Goal: Information Seeking & Learning: Check status

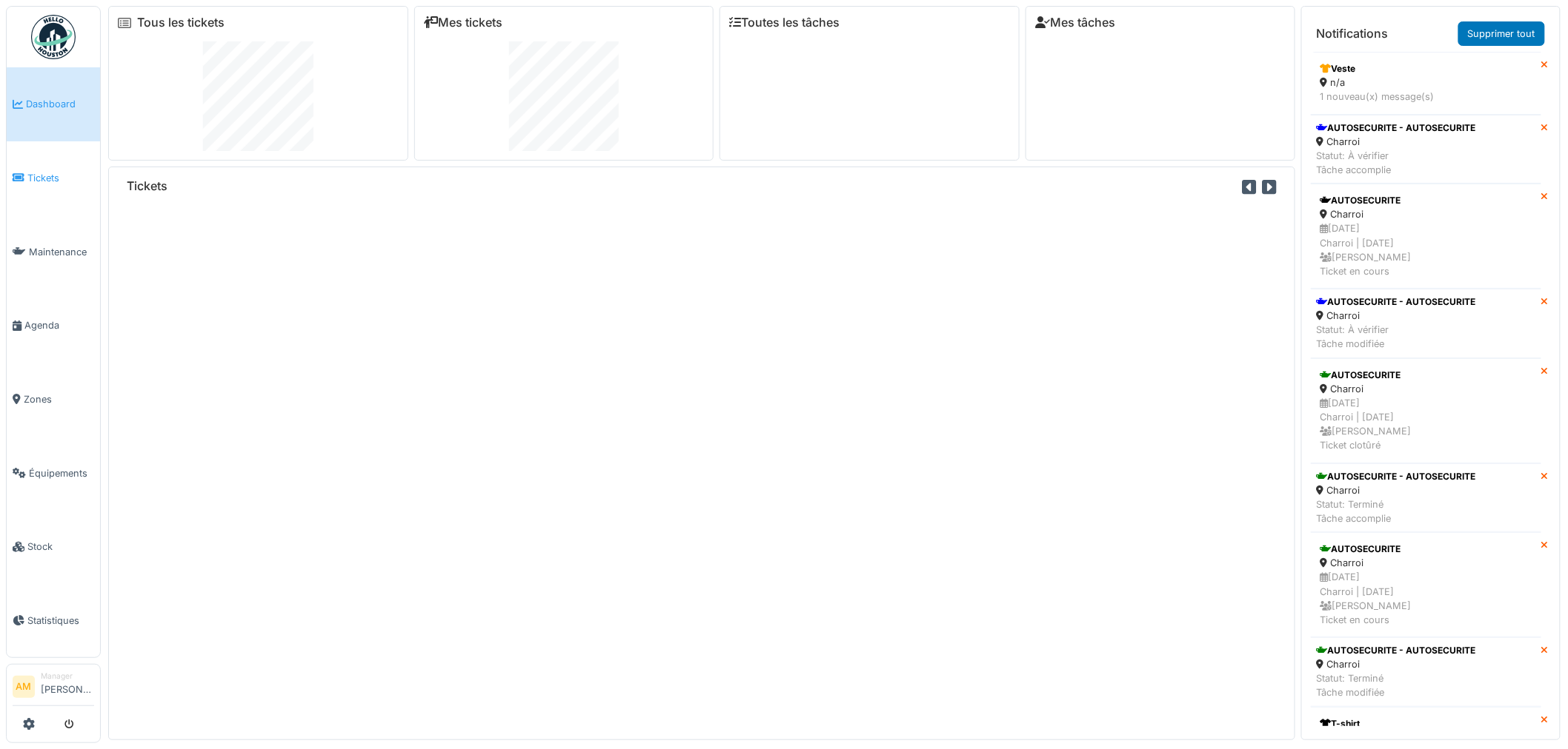
drag, startPoint x: 0, startPoint y: 0, endPoint x: 69, endPoint y: 159, distance: 173.3
click at [49, 174] on span "Tickets" at bounding box center [61, 178] width 66 height 14
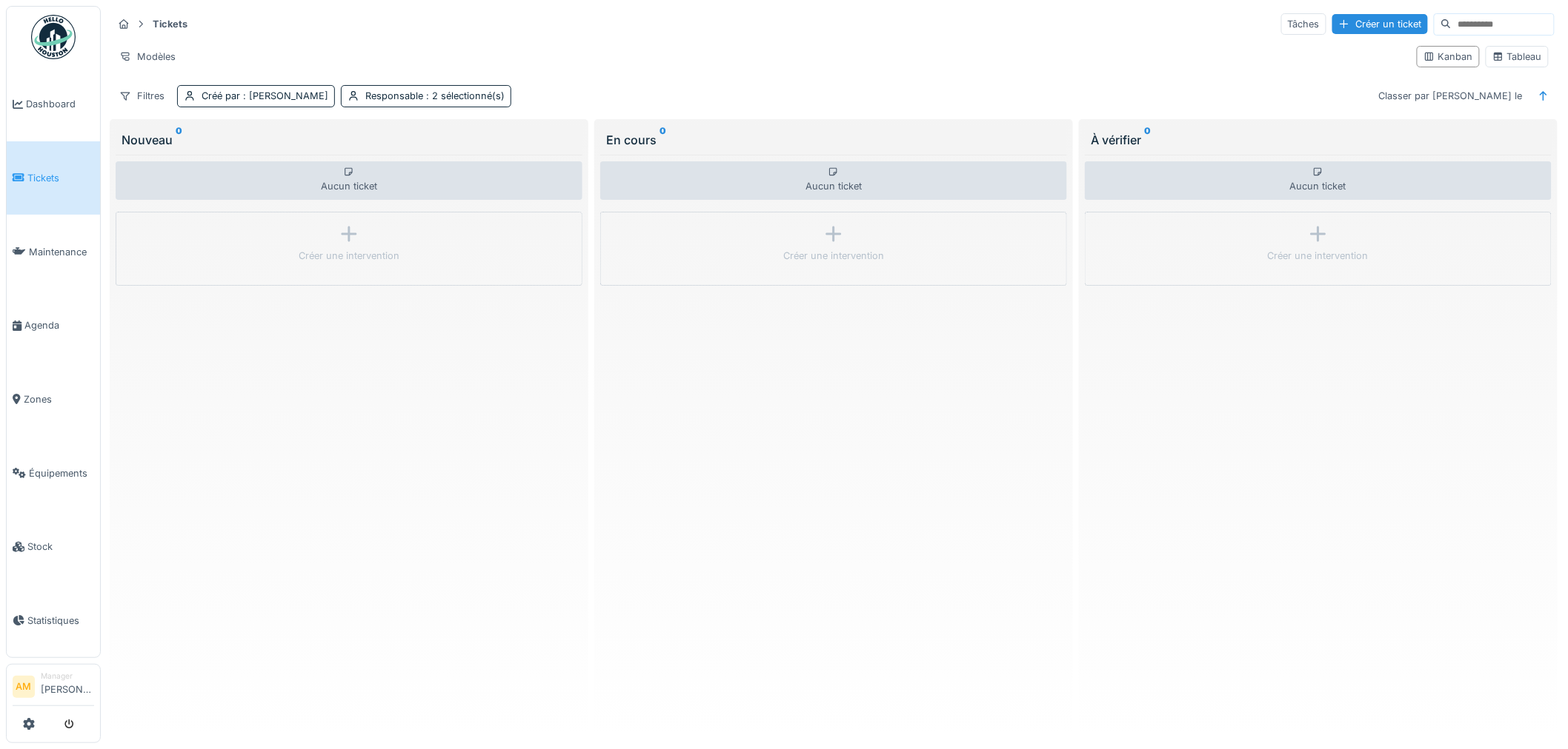
click at [66, 180] on span "Tickets" at bounding box center [61, 178] width 66 height 14
click at [255, 93] on span ": [PERSON_NAME]" at bounding box center [284, 96] width 88 height 11
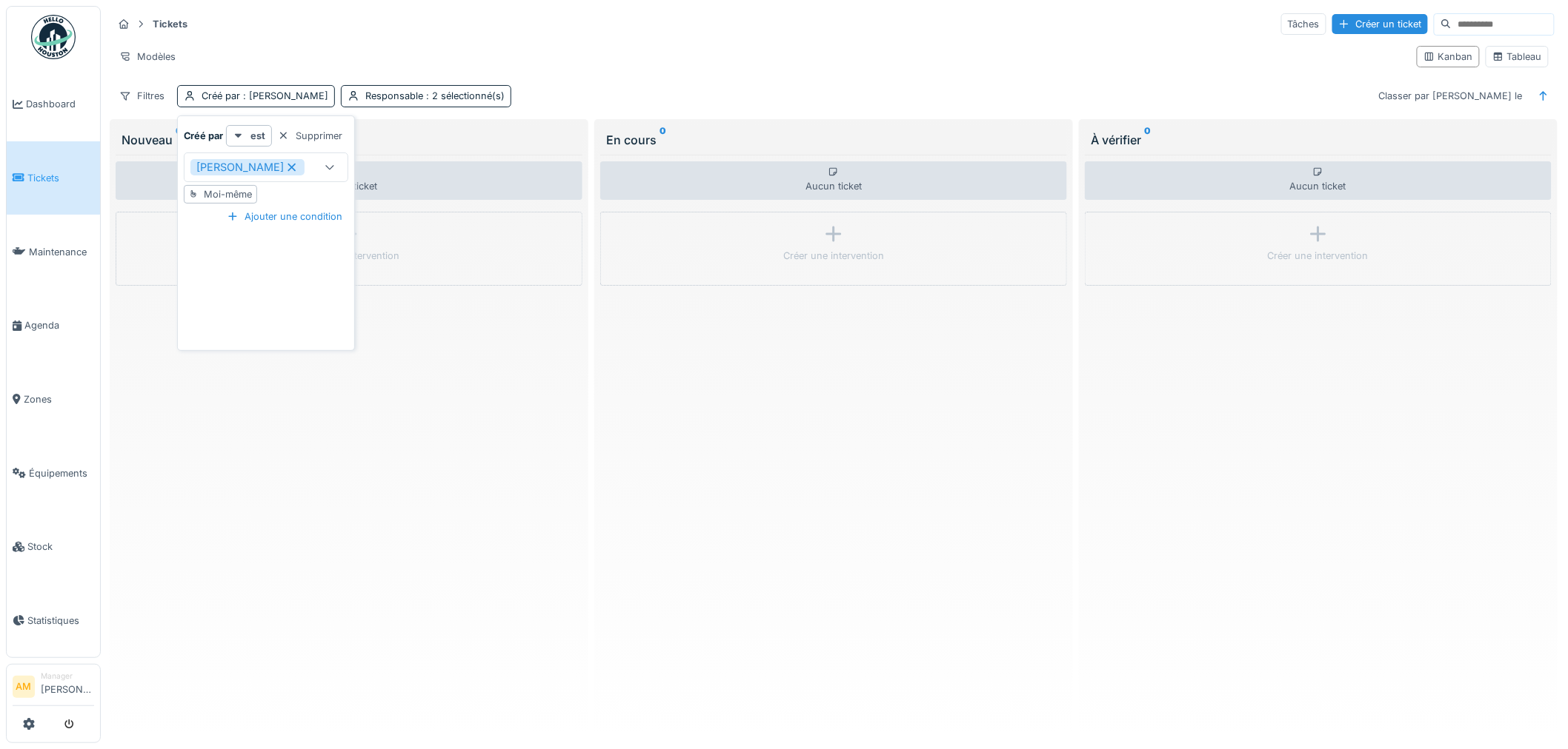
click at [327, 170] on icon at bounding box center [329, 166] width 12 height 9
click at [144, 94] on div "Filtres" at bounding box center [142, 96] width 59 height 22
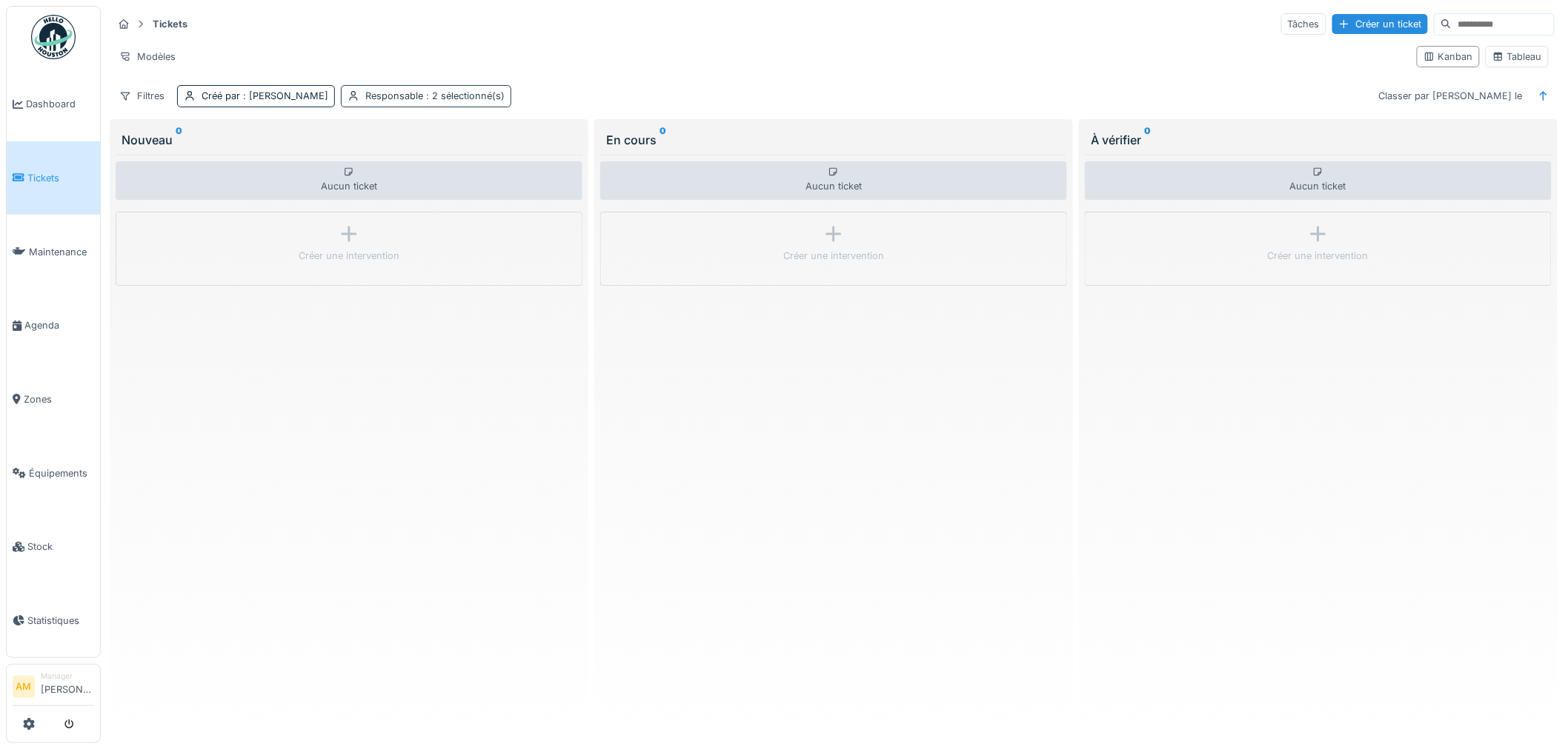
click at [449, 101] on span ": 2 sélectionné(s)" at bounding box center [464, 96] width 81 height 11
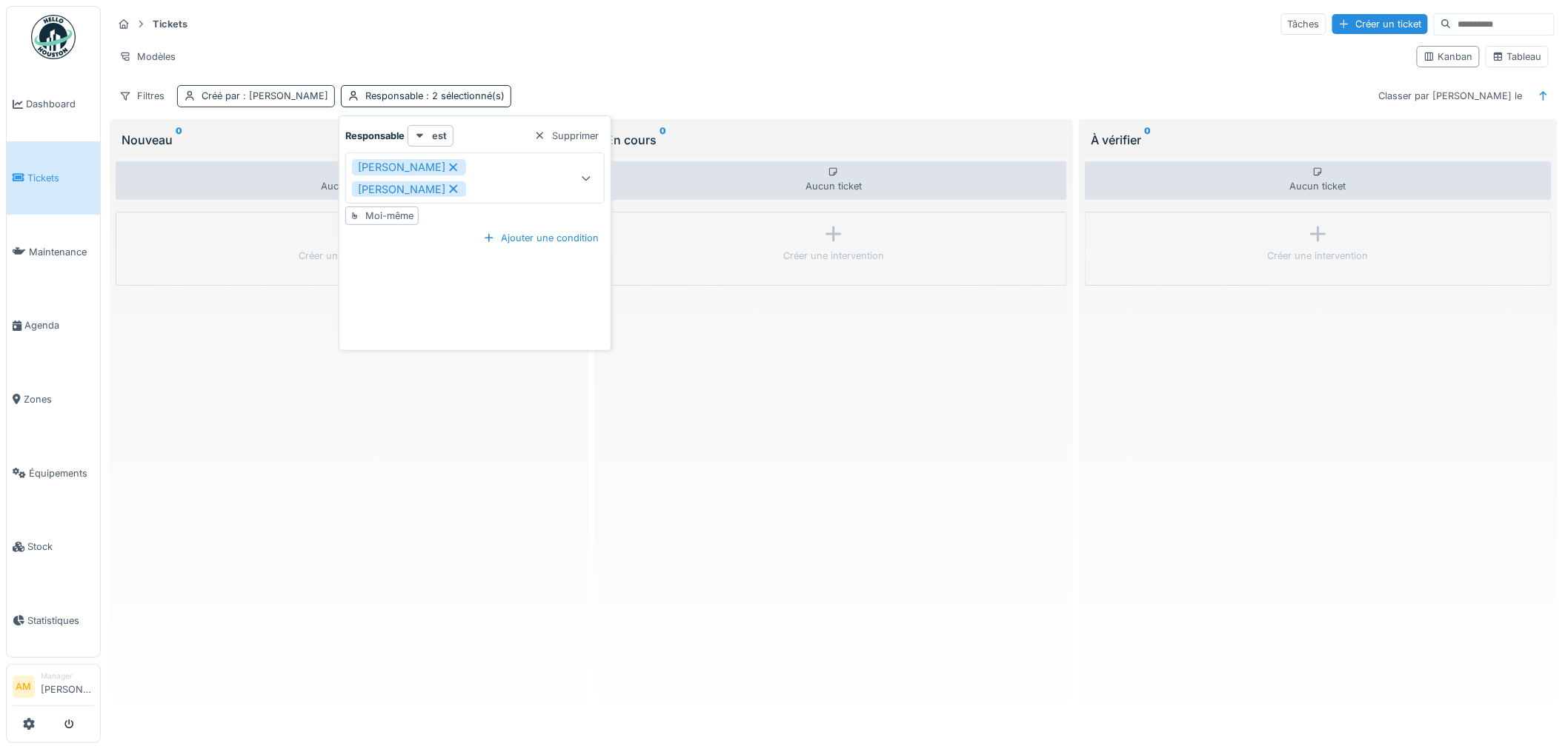
click at [301, 96] on span ": [PERSON_NAME]" at bounding box center [284, 96] width 88 height 11
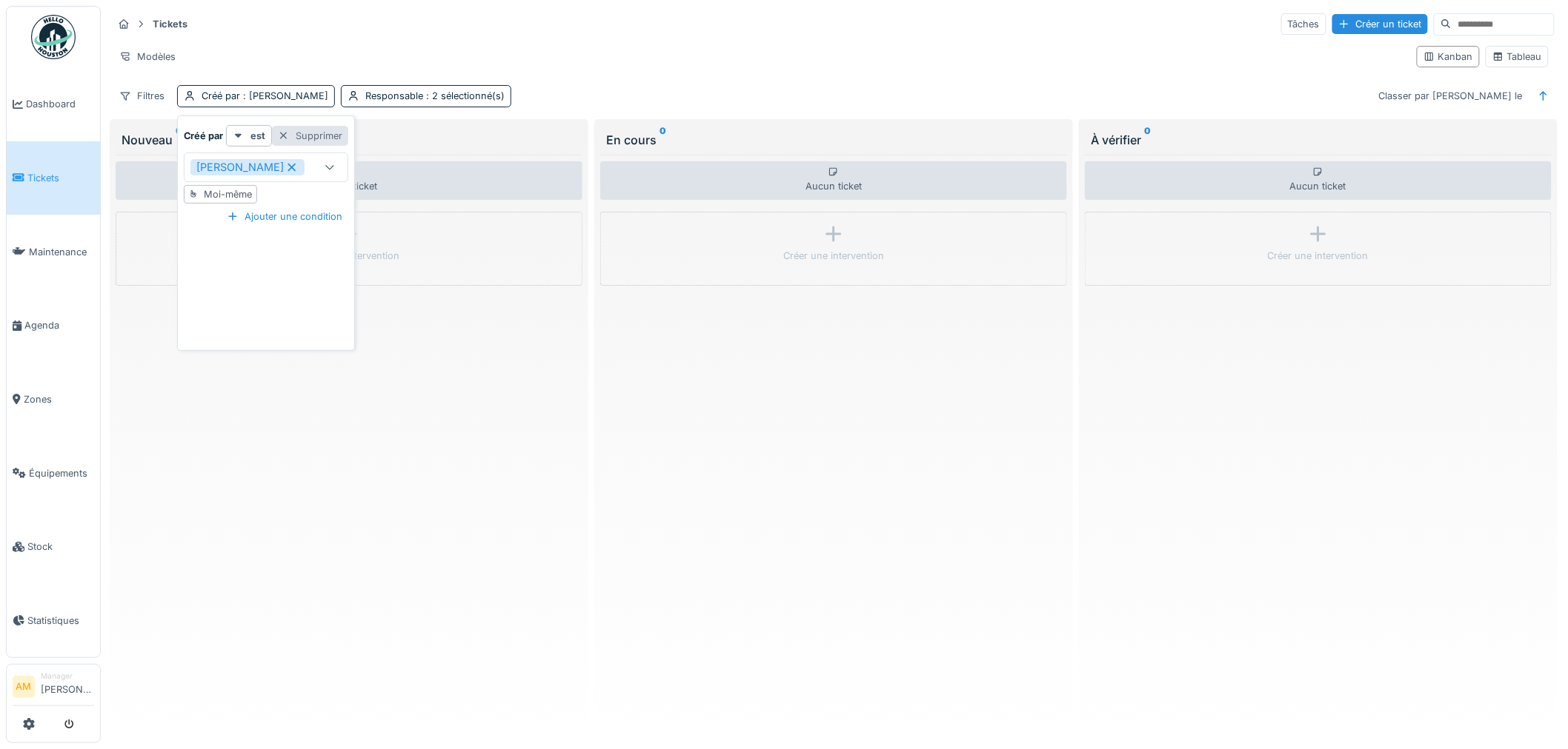
click at [324, 139] on div "Supprimer" at bounding box center [309, 135] width 77 height 20
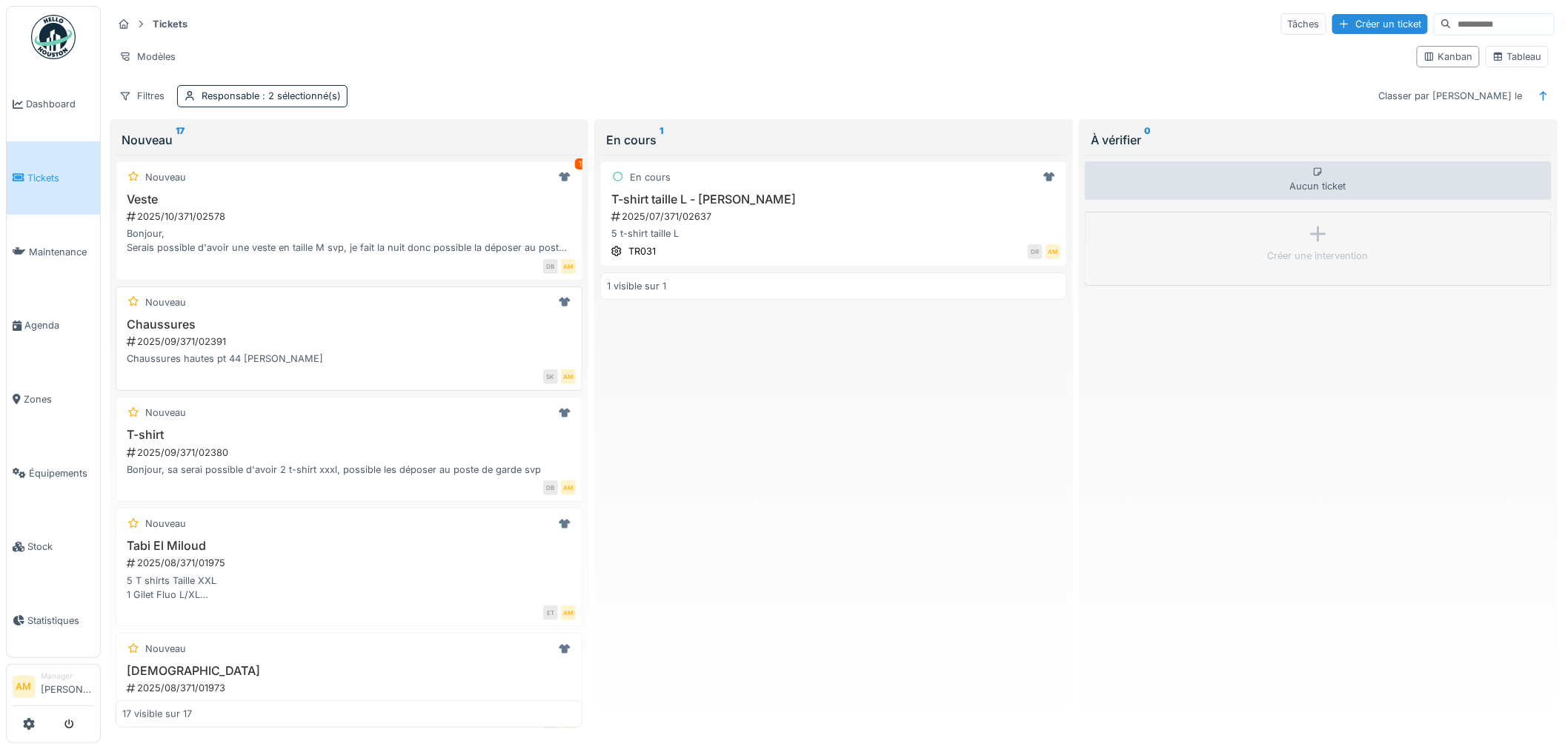
click at [243, 301] on div "Nouveau" at bounding box center [348, 303] width 453 height 19
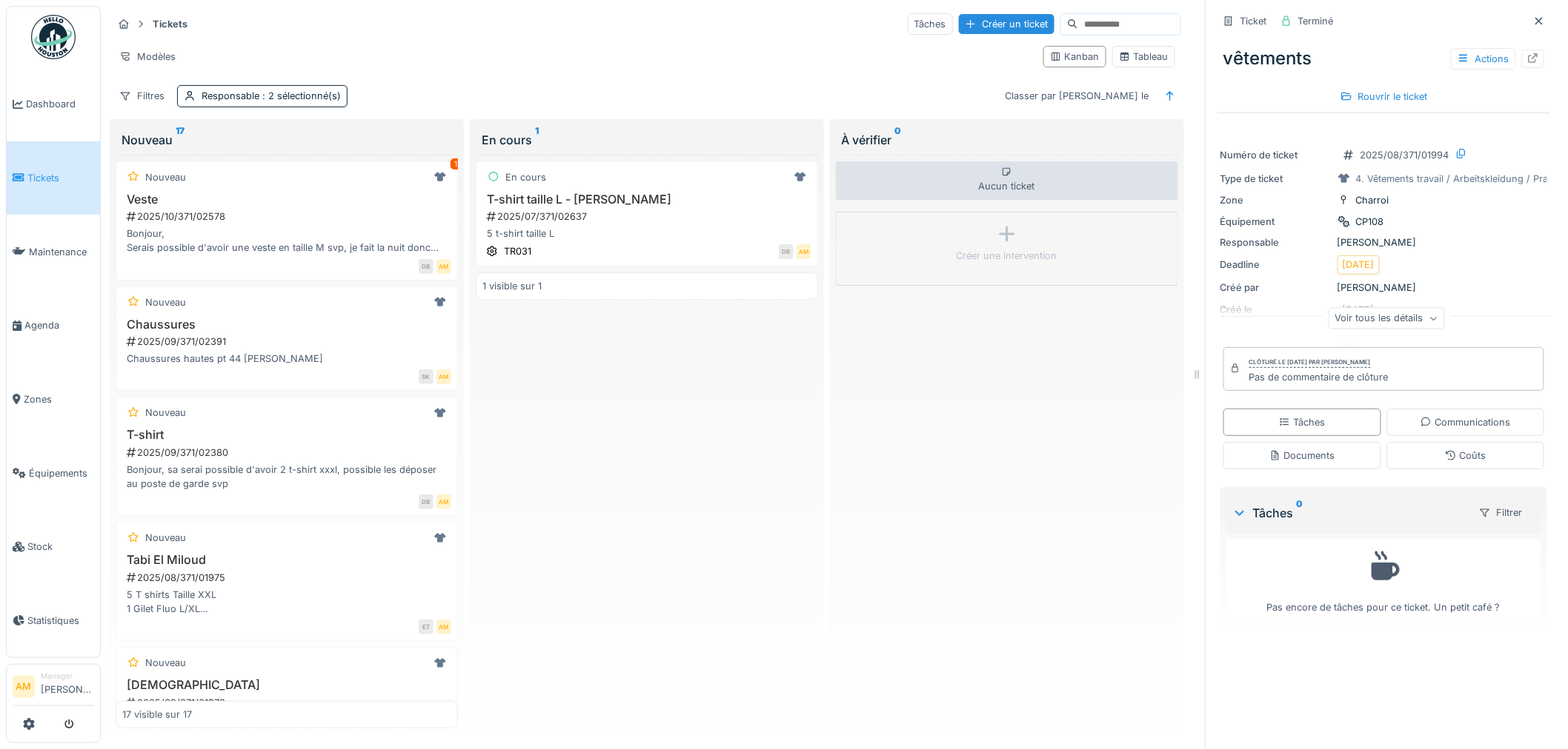
click at [1389, 322] on div "Voir tous les détails" at bounding box center [1386, 319] width 116 height 22
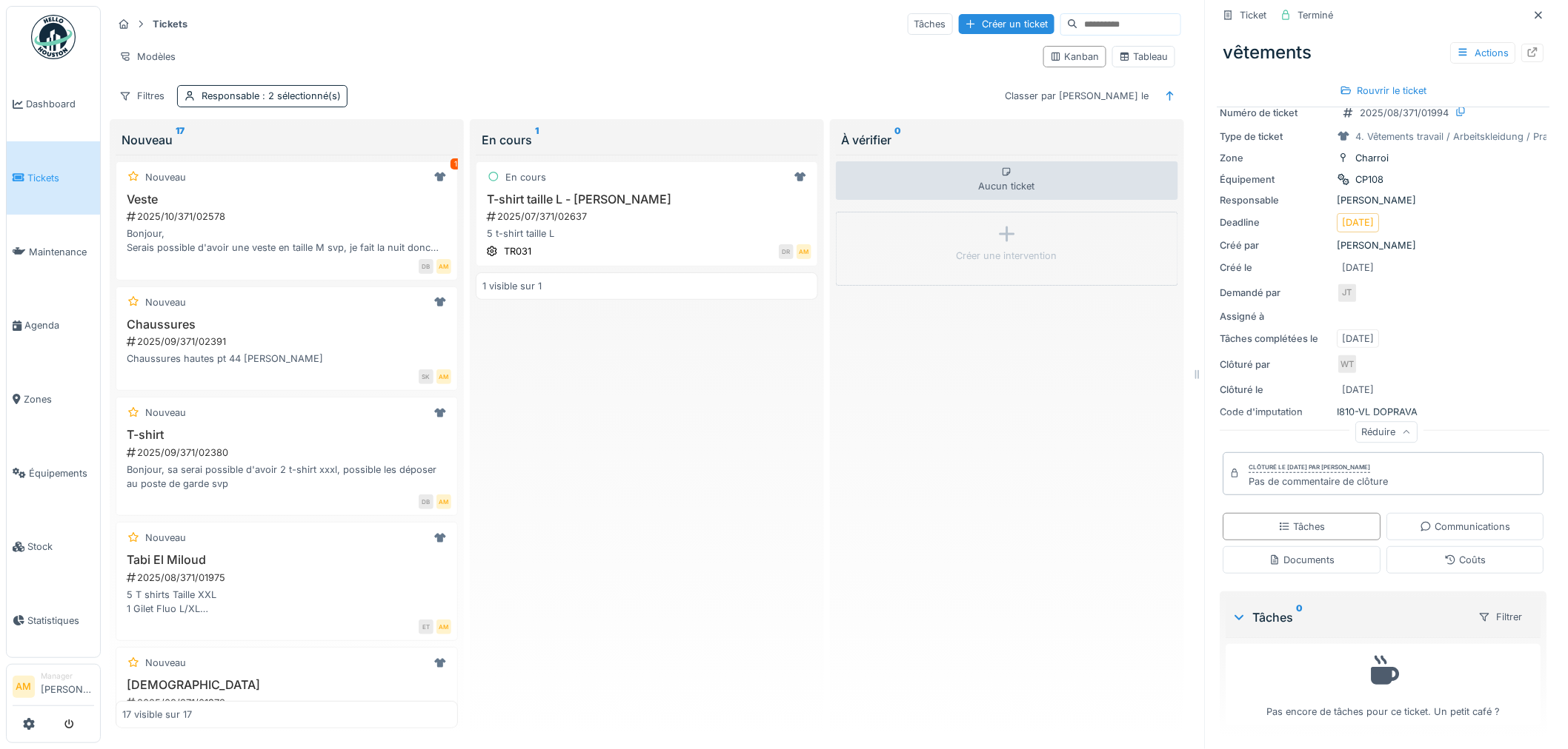
scroll to position [12, 0]
click at [1416, 548] on div "Coûts" at bounding box center [1466, 560] width 158 height 27
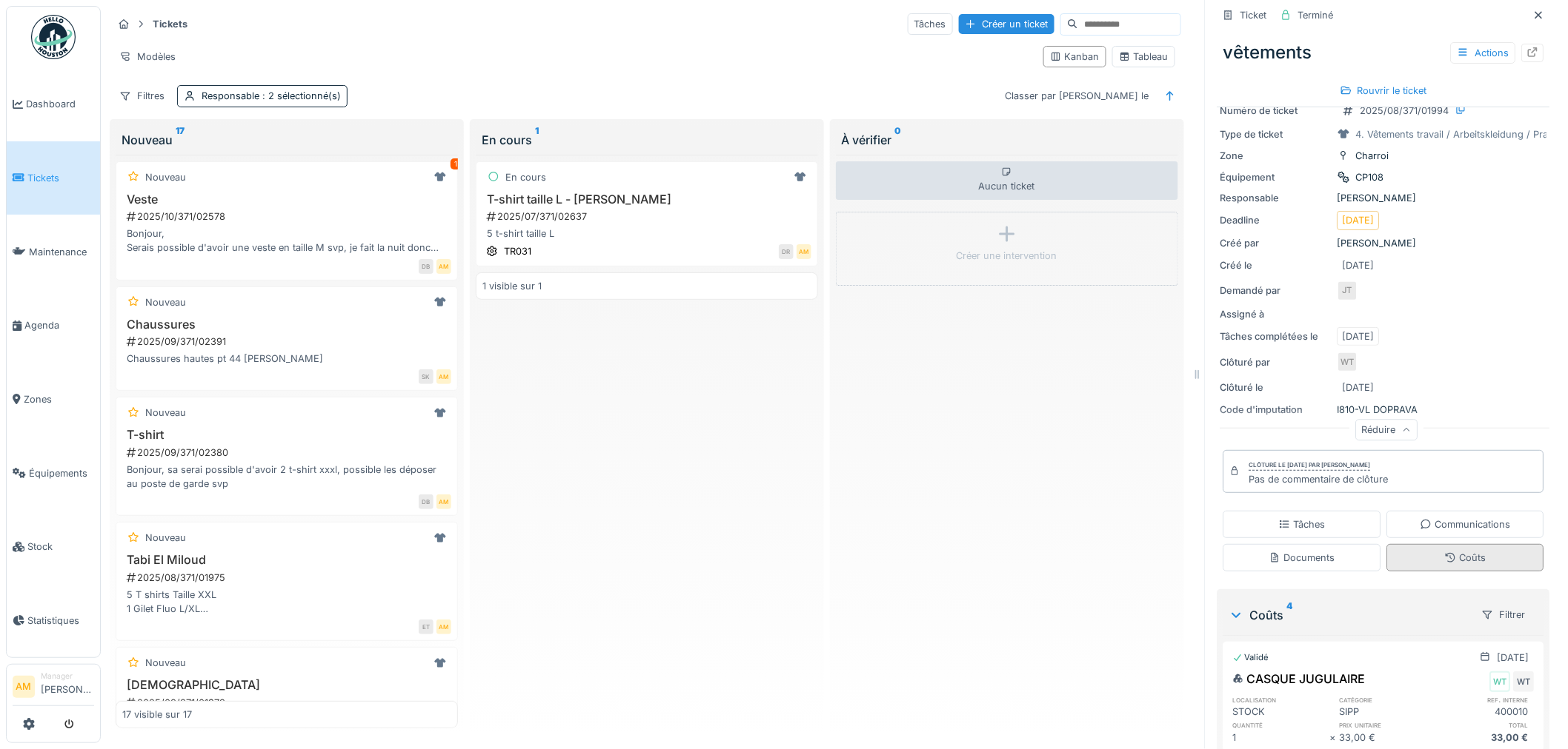
scroll to position [456, 0]
